Goal: Navigation & Orientation: Find specific page/section

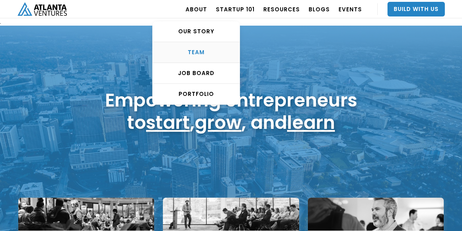
click at [212, 52] on div "TEAM" at bounding box center [196, 52] width 87 height 7
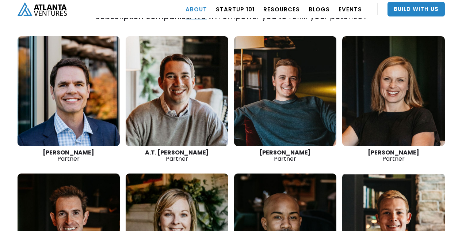
scroll to position [1051, 0]
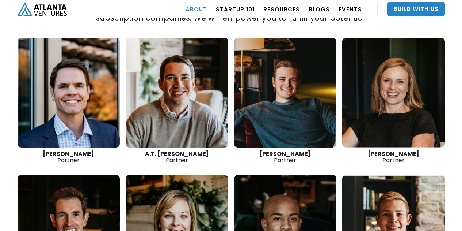
click at [299, 110] on link at bounding box center [285, 93] width 103 height 110
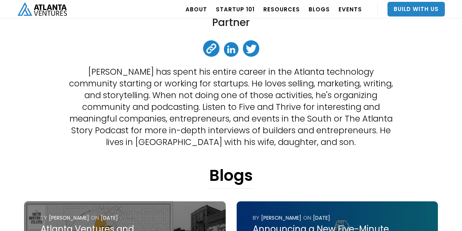
scroll to position [173, 0]
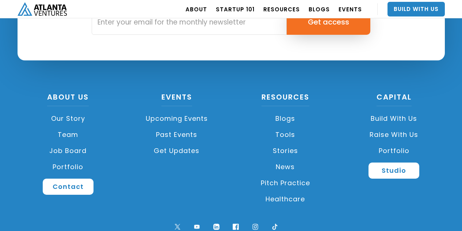
scroll to position [977, 0]
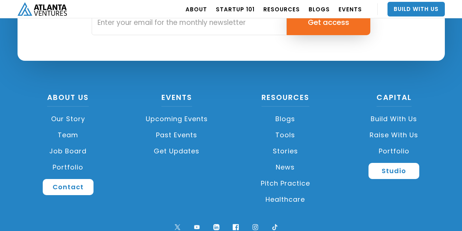
click at [182, 117] on link "Upcoming Events" at bounding box center [177, 119] width 102 height 16
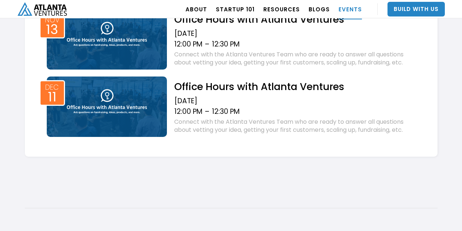
scroll to position [724, 0]
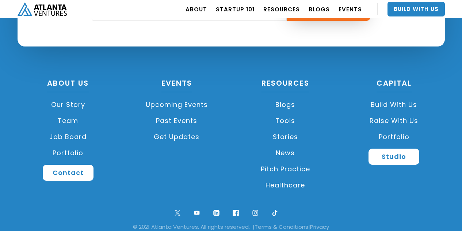
scroll to position [732, 0]
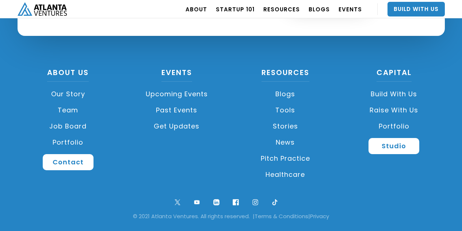
click at [73, 107] on link "Team" at bounding box center [69, 110] width 102 height 16
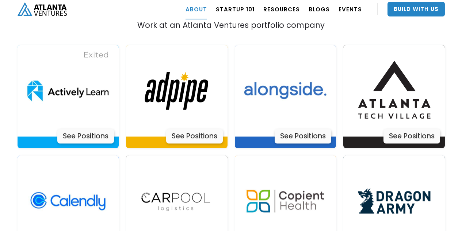
scroll to position [1510, 0]
